Goal: Task Accomplishment & Management: Manage account settings

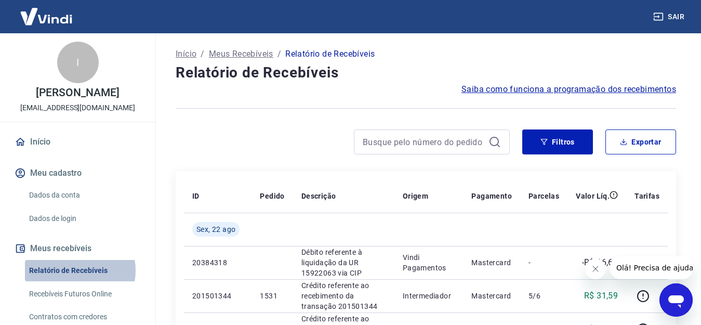
click at [74, 281] on link "Relatório de Recebíveis" at bounding box center [84, 270] width 118 height 21
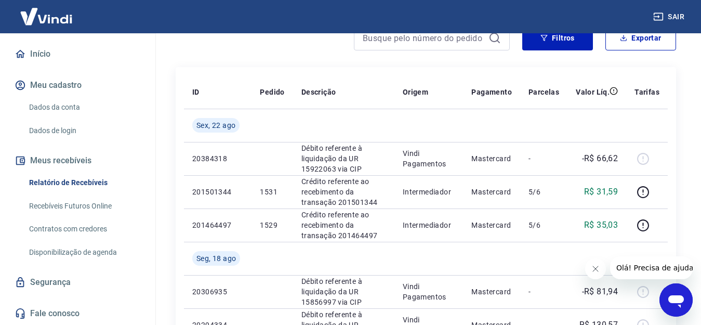
scroll to position [99, 0]
click at [84, 204] on link "Recebíveis Futuros Online" at bounding box center [84, 205] width 118 height 21
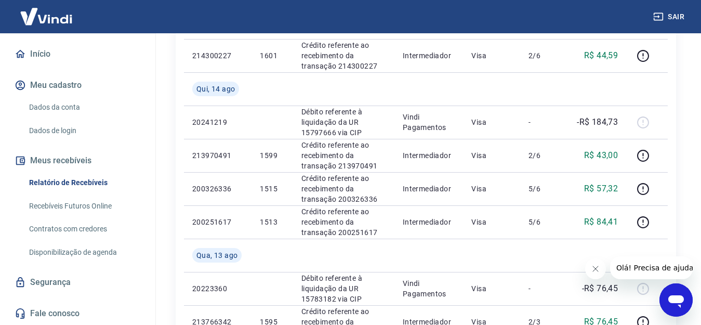
scroll to position [626, 0]
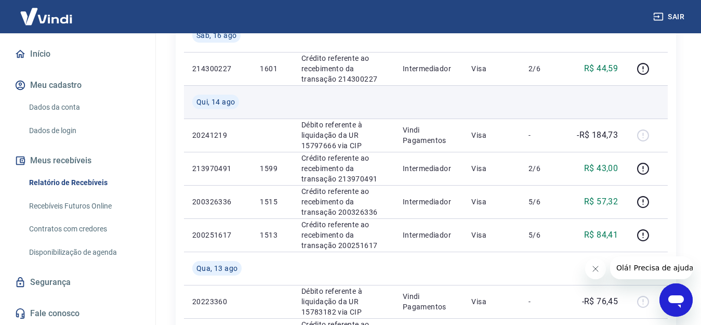
drag, startPoint x: 673, startPoint y: 2, endPoint x: 530, endPoint y: 104, distance: 175.8
click at [531, 104] on td at bounding box center [543, 101] width 47 height 33
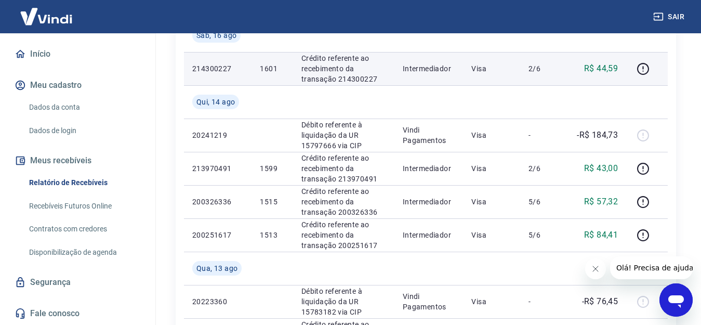
drag, startPoint x: 687, startPoint y: 1, endPoint x: 468, endPoint y: 53, distance: 225.6
click at [468, 53] on td "Visa" at bounding box center [491, 68] width 57 height 33
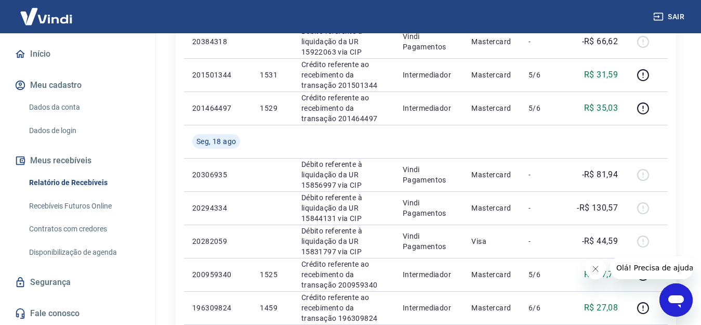
scroll to position [364, 0]
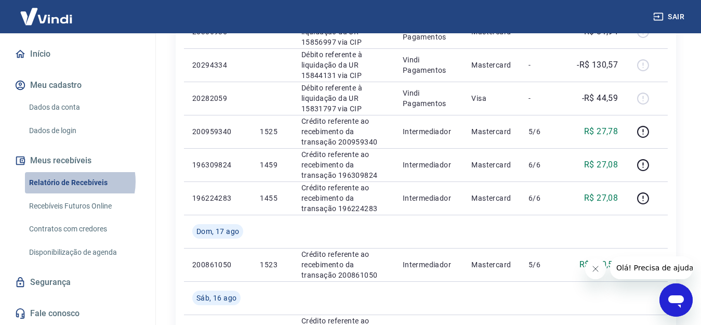
click at [70, 181] on link "Relatório de Recebíveis" at bounding box center [84, 182] width 118 height 21
click at [89, 182] on link "Relatório de Recebíveis" at bounding box center [84, 182] width 118 height 21
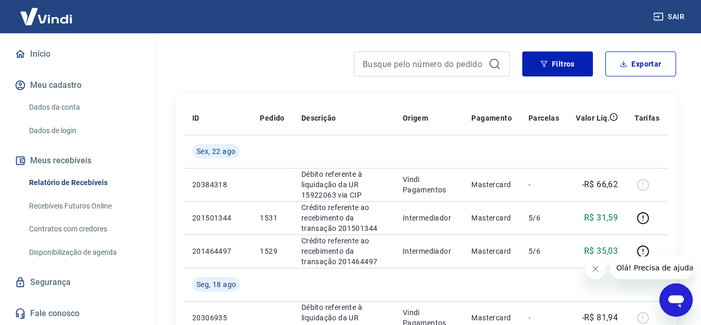
scroll to position [0, 0]
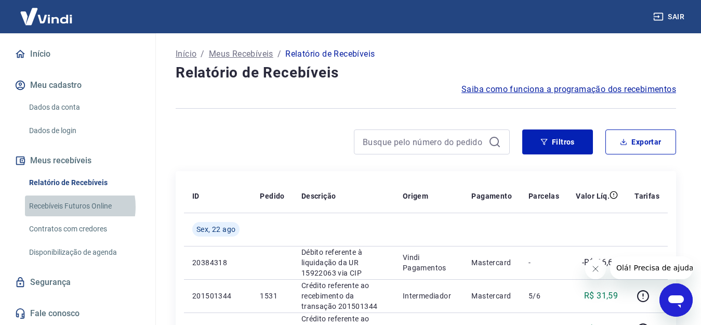
click at [66, 206] on link "Recebíveis Futuros Online" at bounding box center [84, 205] width 118 height 21
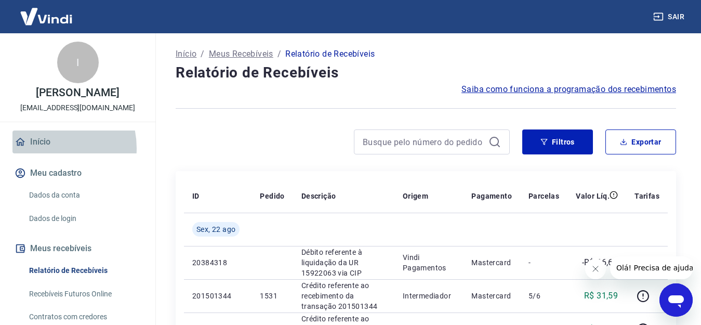
click at [46, 153] on link "Início" at bounding box center [77, 141] width 130 height 23
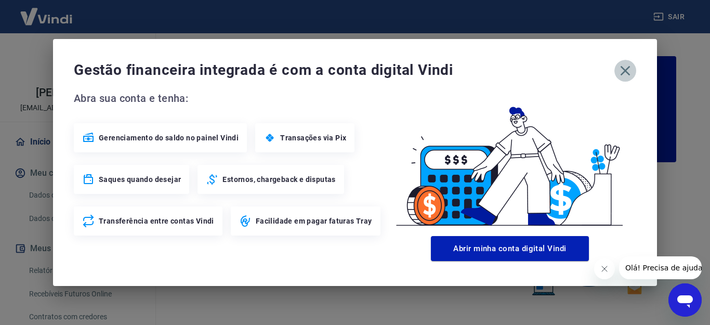
click at [631, 72] on icon "button" at bounding box center [625, 70] width 17 height 17
